Goal: Information Seeking & Learning: Learn about a topic

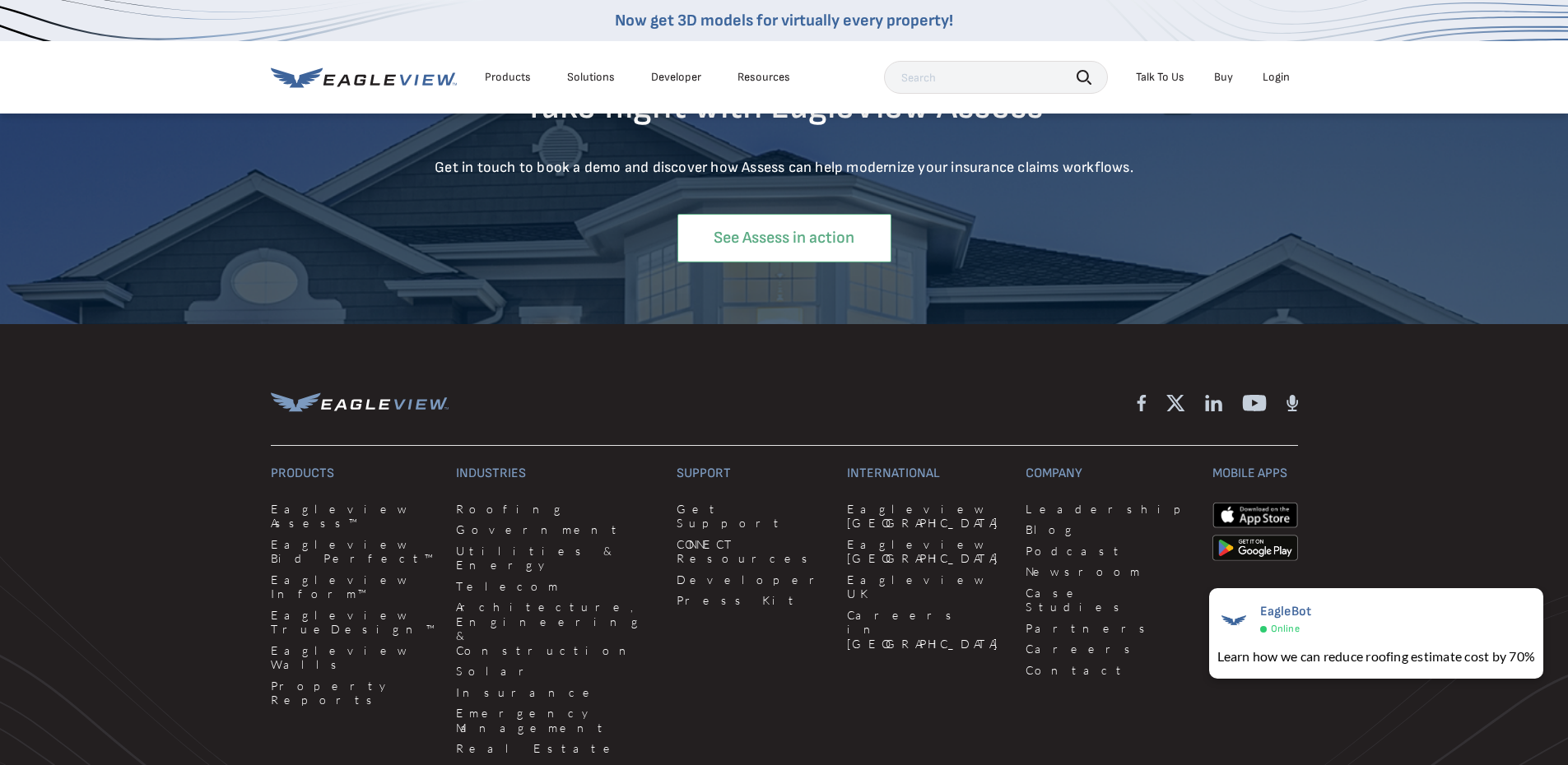
scroll to position [6667, 0]
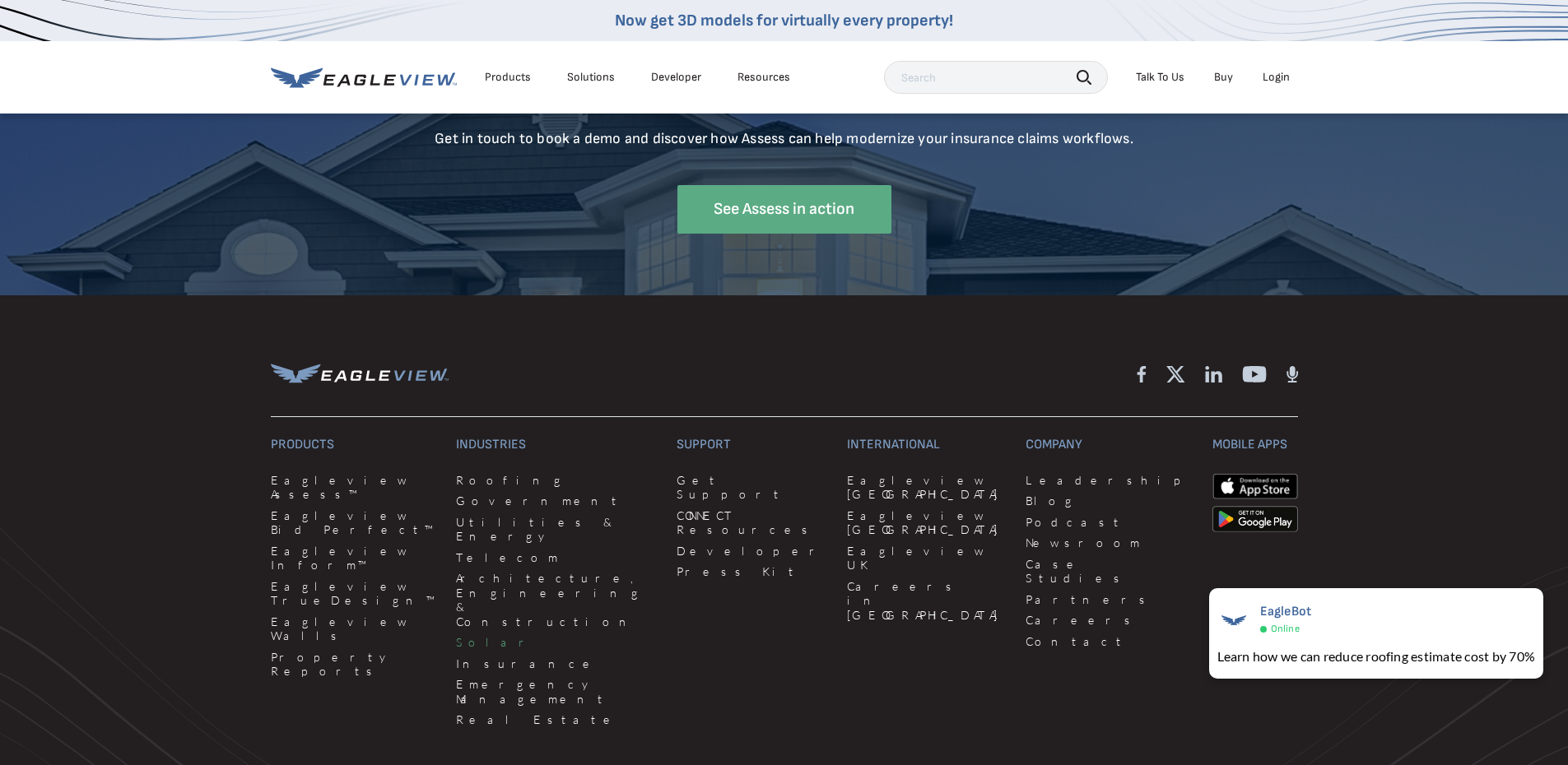
click at [457, 635] on link "Solar" at bounding box center [556, 642] width 201 height 15
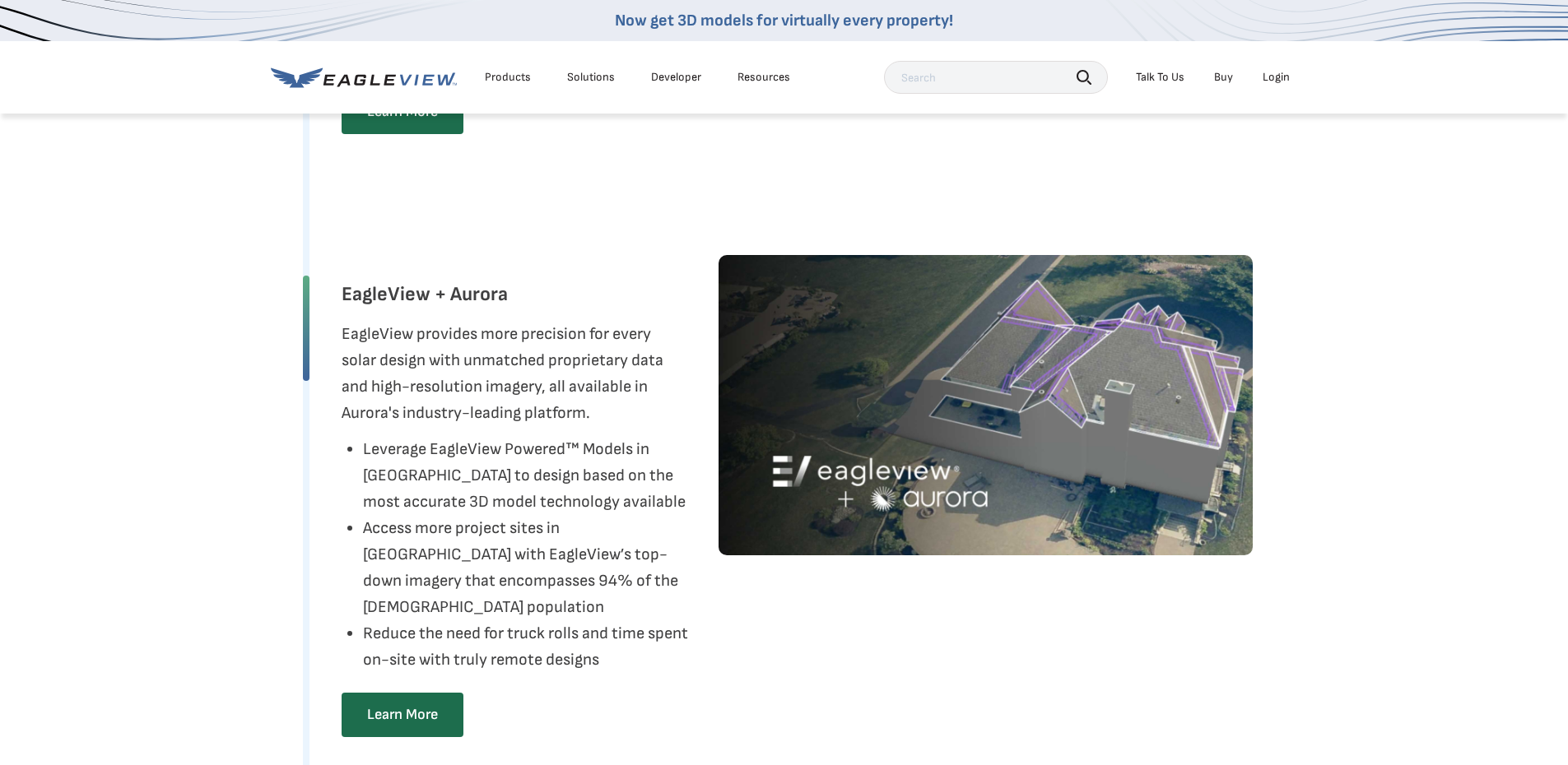
scroll to position [2304, 0]
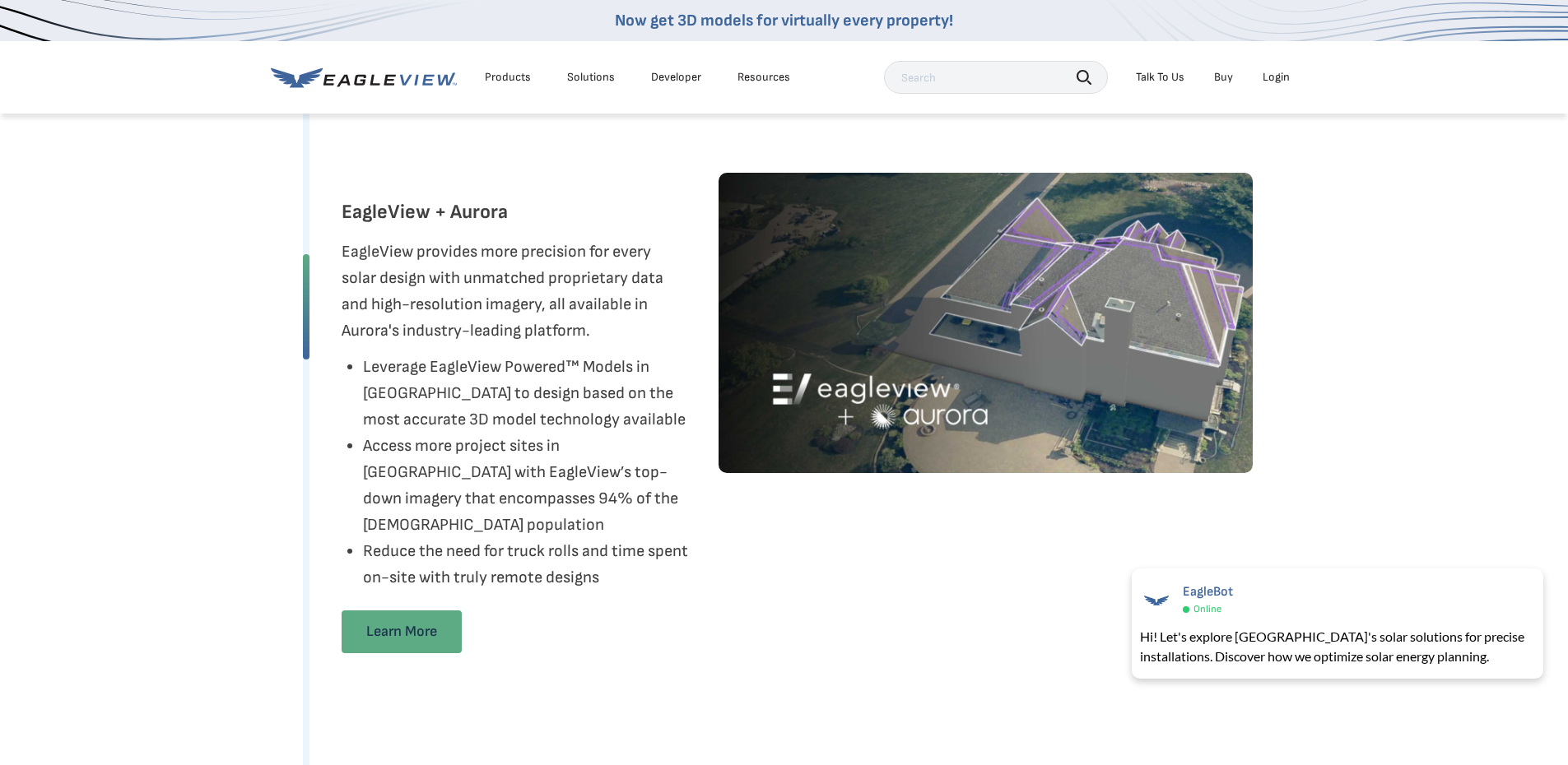
click at [383, 640] on link "Learn More" at bounding box center [401, 632] width 120 height 43
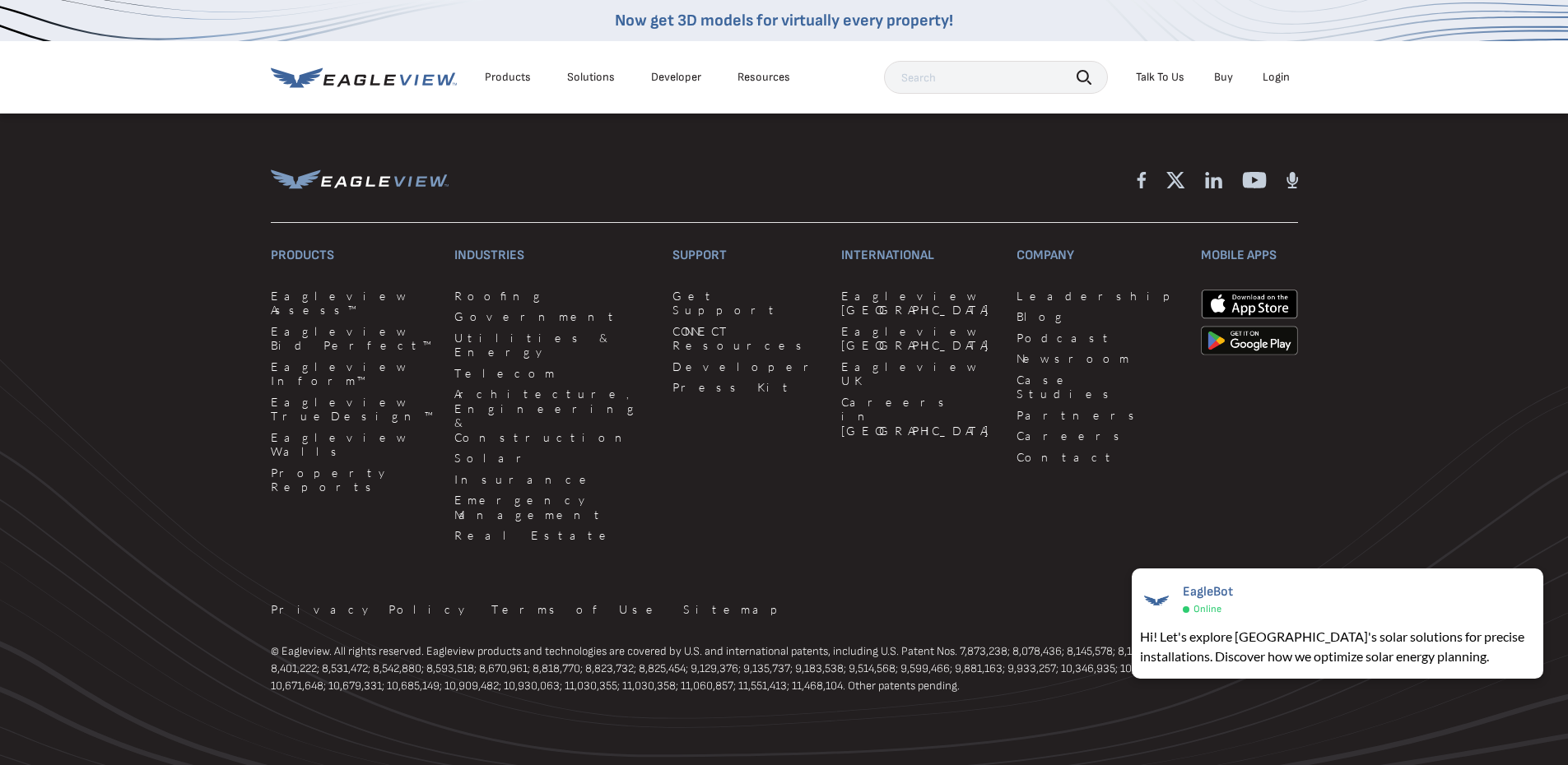
scroll to position [5316, 0]
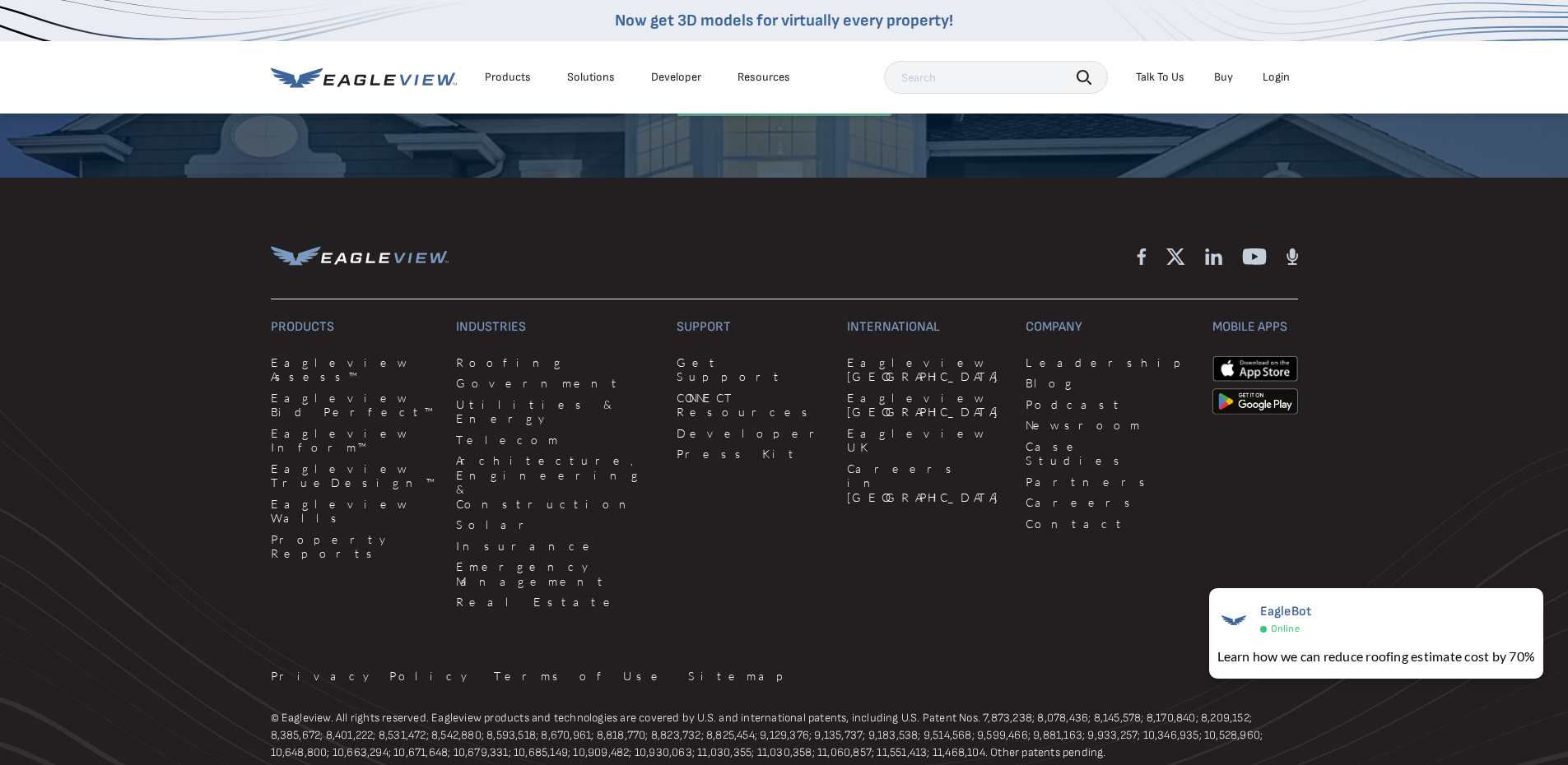
scroll to position [6845, 0]
